Goal: Check status

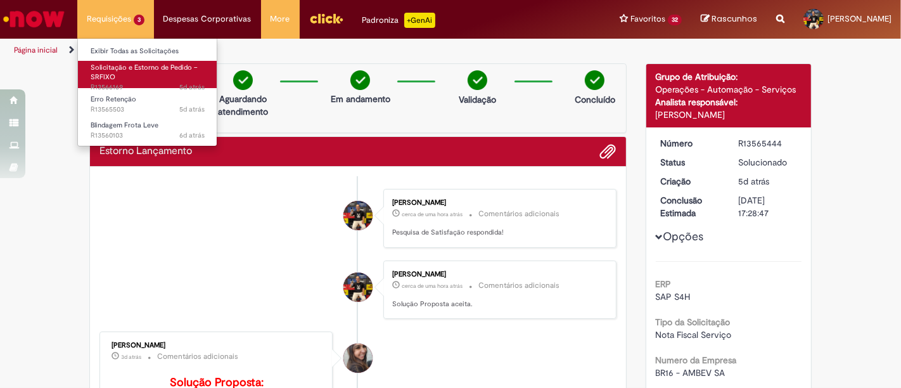
scroll to position [44, 0]
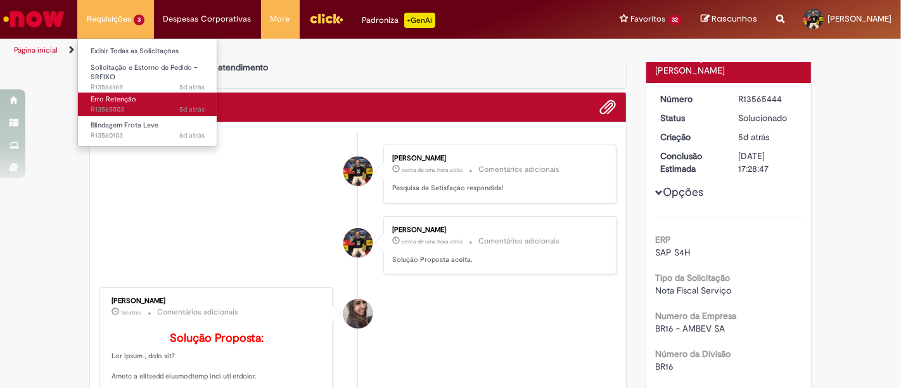
click at [162, 106] on span "5d atrás 5 dias atrás R13565503" at bounding box center [148, 109] width 114 height 10
click at [148, 104] on span "5d atrás 5 dias atrás R13565503" at bounding box center [148, 109] width 114 height 10
click at [127, 92] on link "Erro Retenção 5d atrás 5 dias atrás R13565503" at bounding box center [147, 103] width 139 height 23
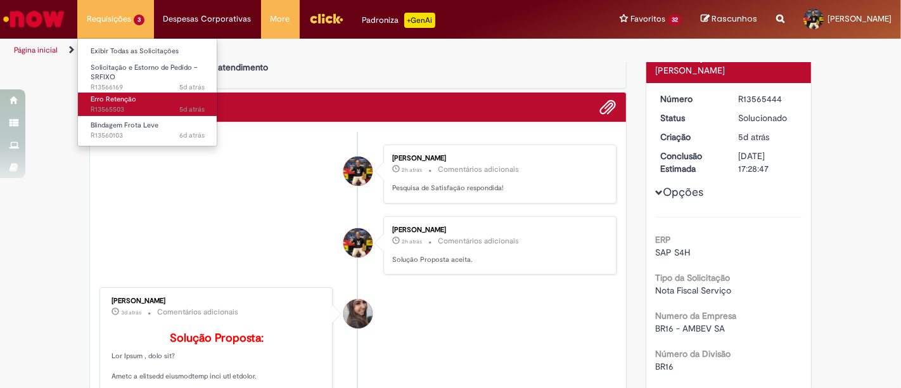
click at [136, 100] on link "Erro Retenção 5d atrás 5 dias atrás R13565503" at bounding box center [147, 103] width 139 height 23
